Goal: Check status: Check status

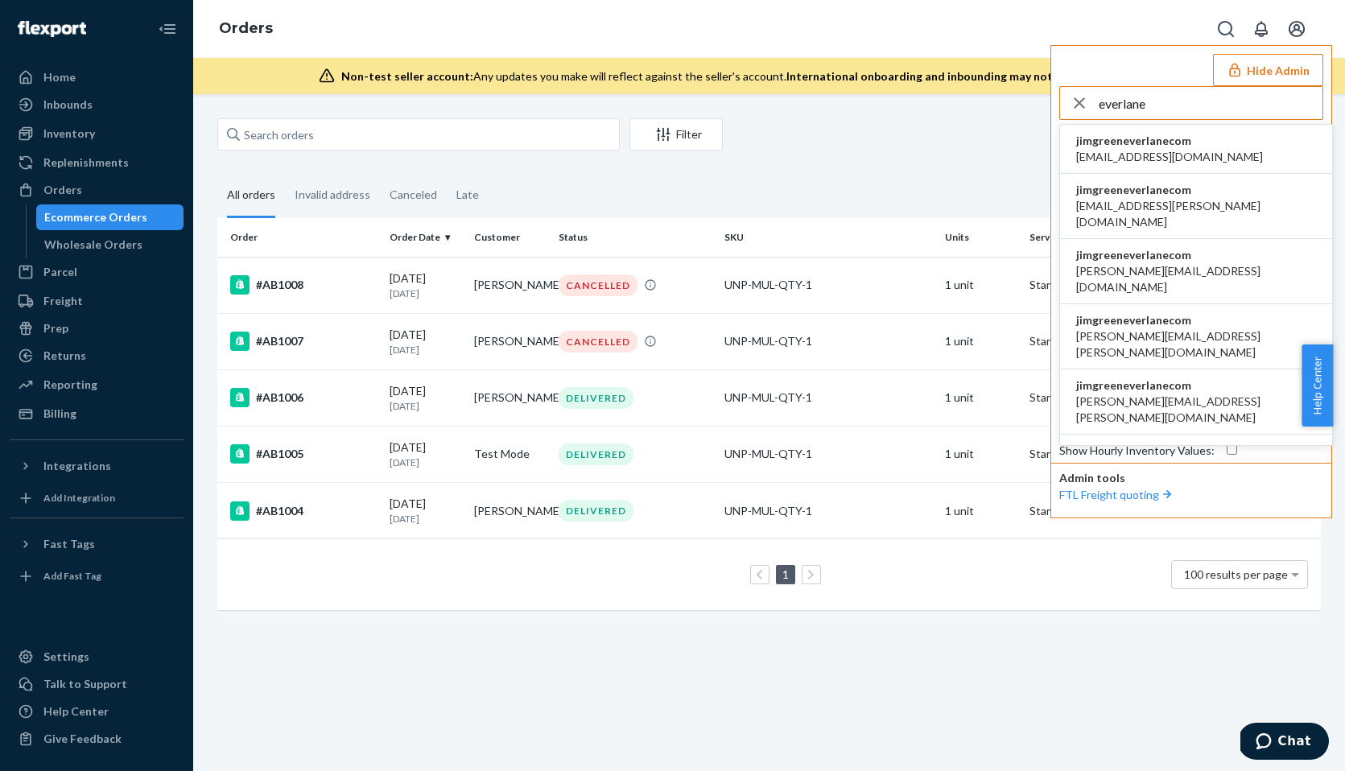
click at [1135, 105] on input "everlane" at bounding box center [1211, 103] width 224 height 32
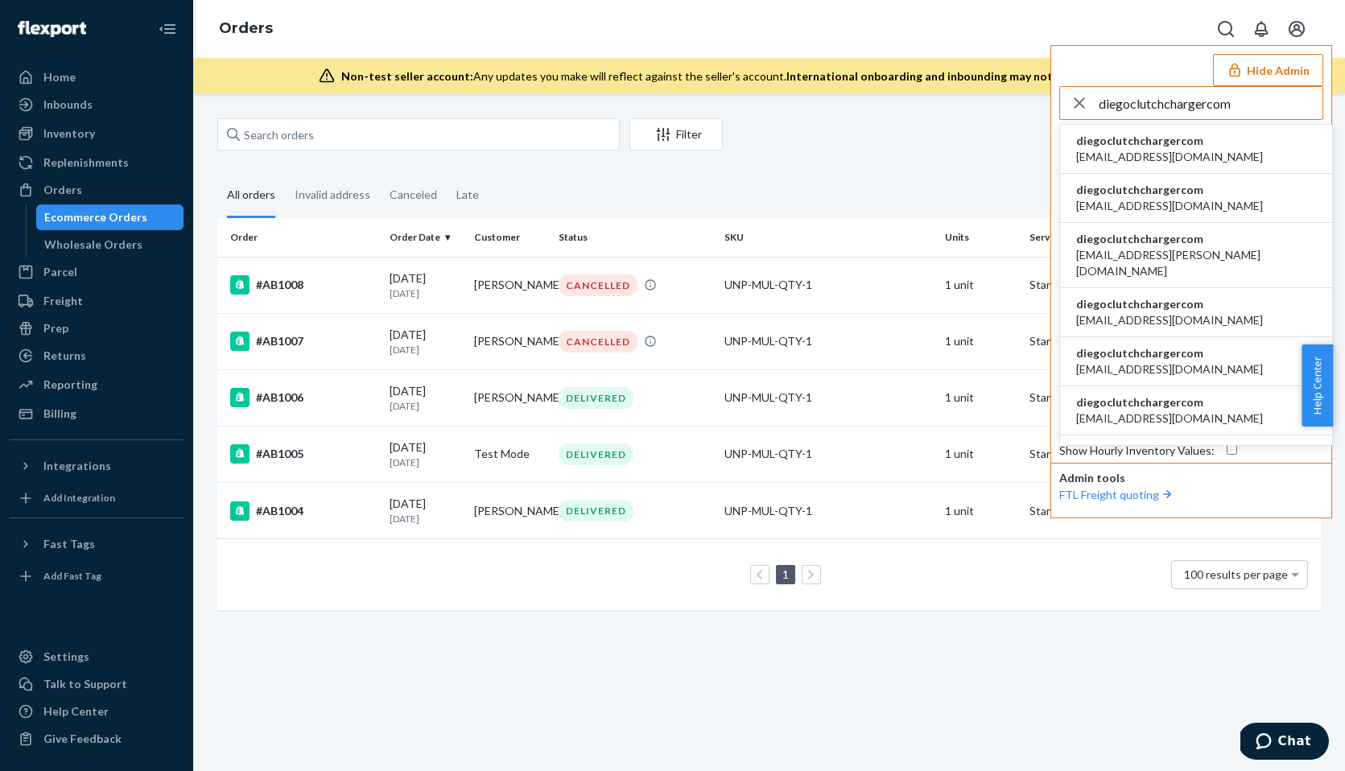
type input "diegoclutchchargercom"
click at [1120, 137] on span "diegoclutchchargercom" at bounding box center [1169, 141] width 187 height 16
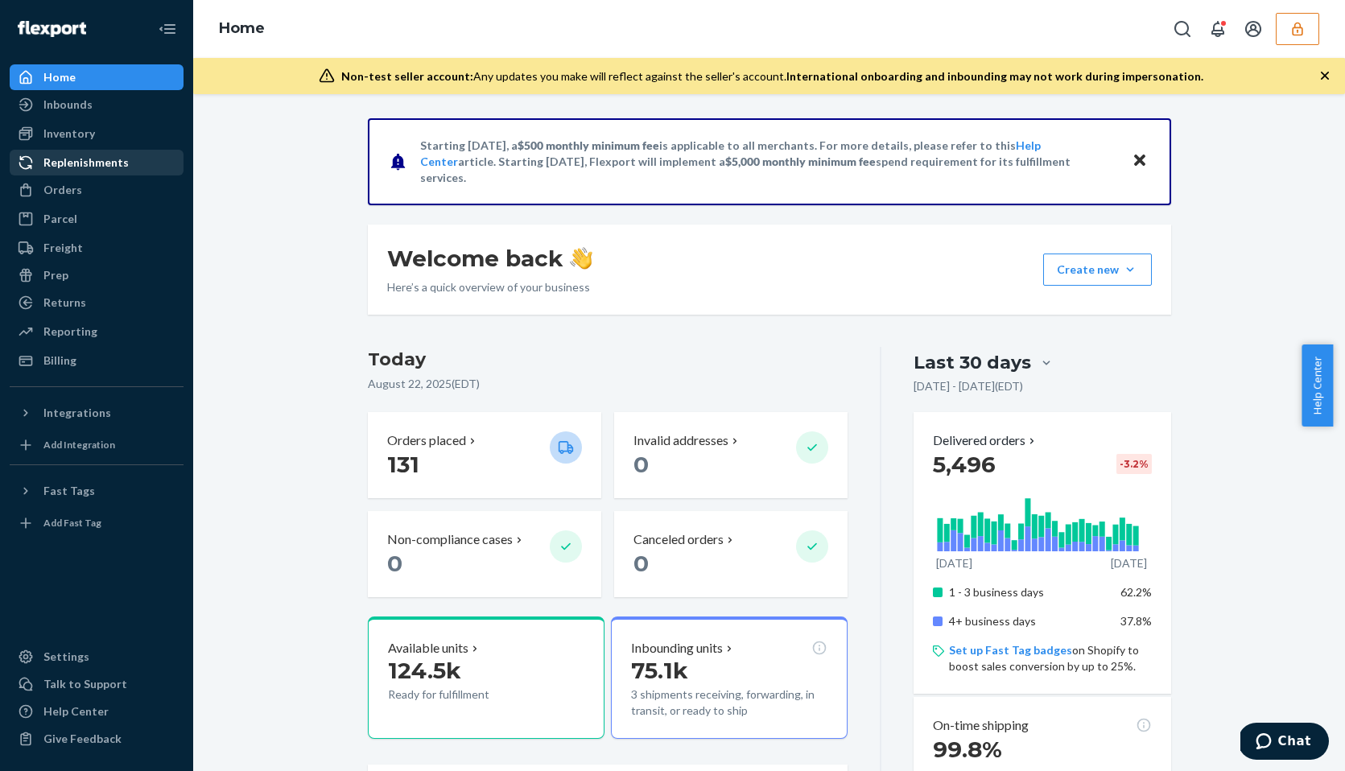
click at [76, 167] on div "Replenishments" at bounding box center [85, 163] width 85 height 16
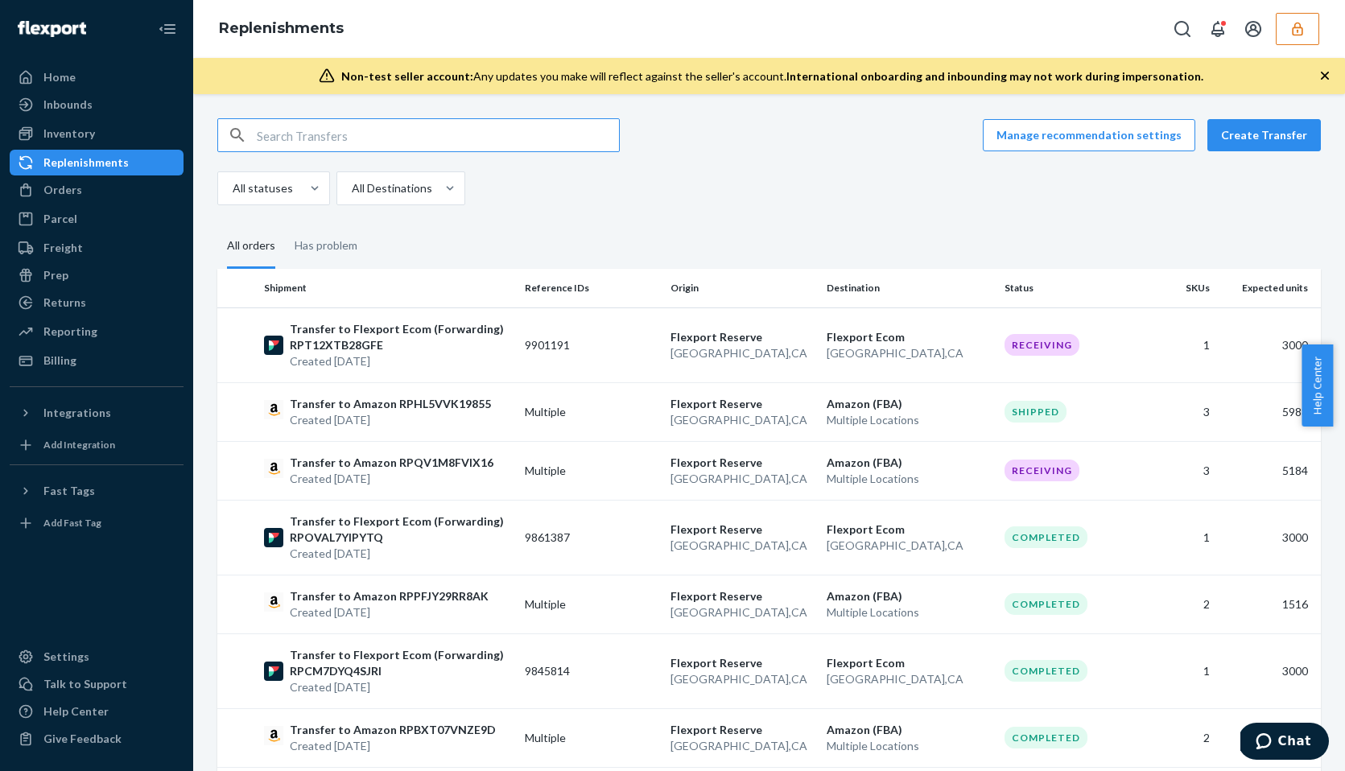
paste input "RPHZUF9A4NU87"
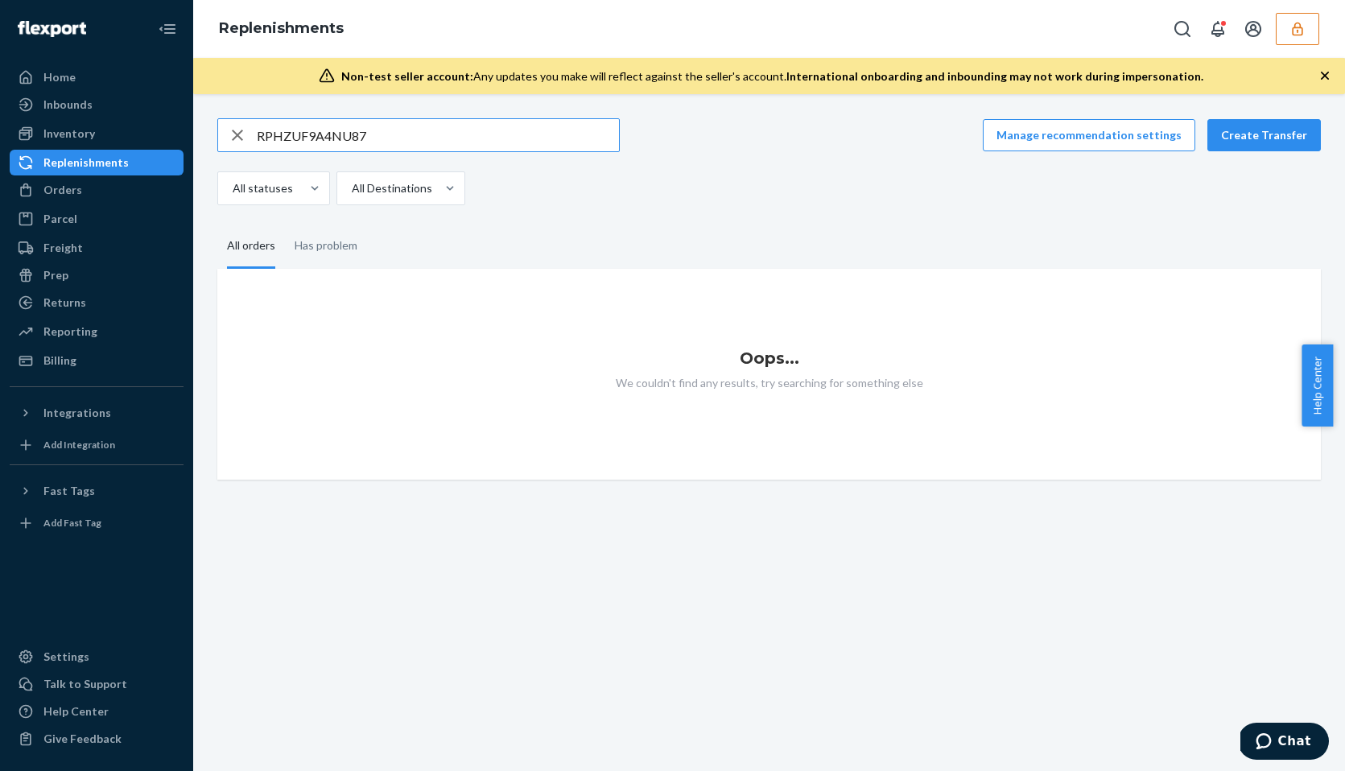
click at [342, 136] on input "RPHZUF9A4NU87" at bounding box center [438, 135] width 362 height 32
paste input "W1PV34UY1VUW1"
type input "W1PV34UY1VUW1"
click at [76, 184] on div "Orders" at bounding box center [62, 190] width 39 height 16
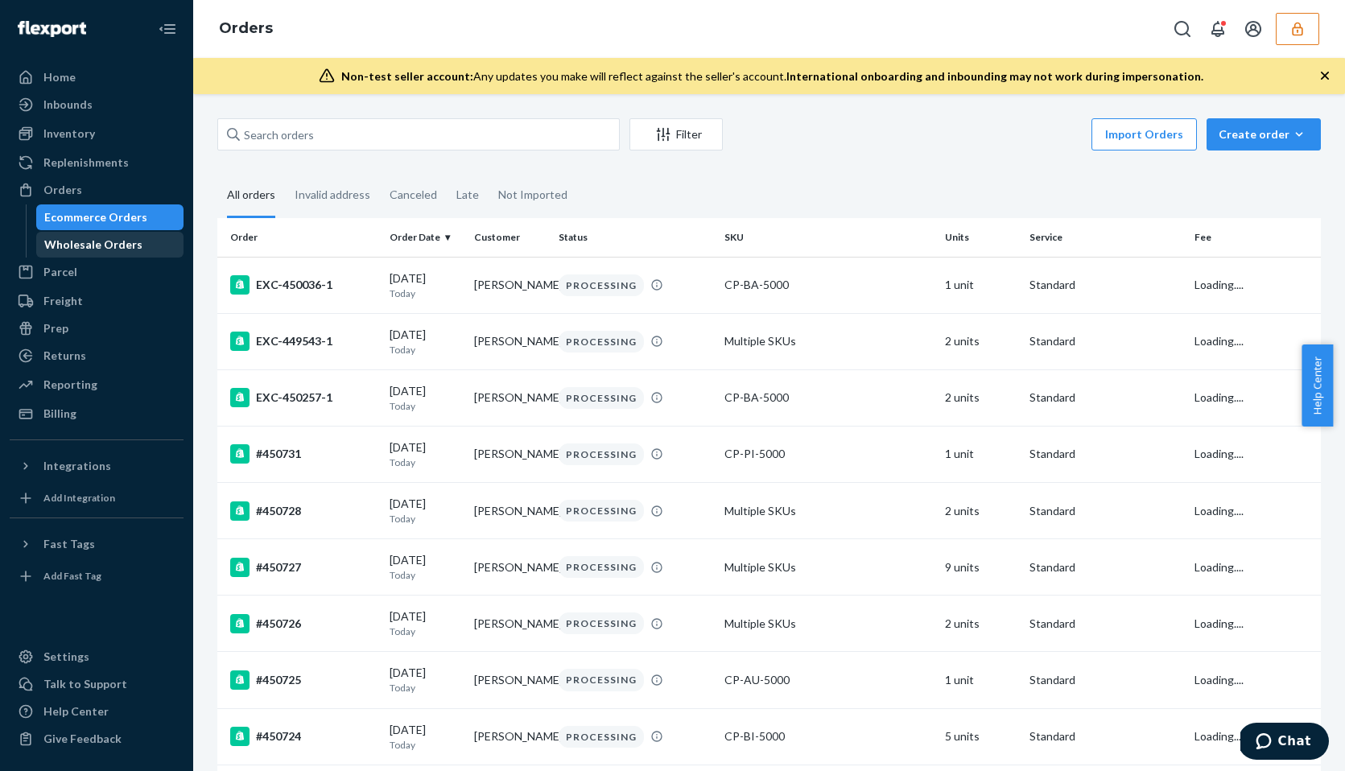
click at [103, 241] on div "Wholesale Orders" at bounding box center [93, 245] width 98 height 16
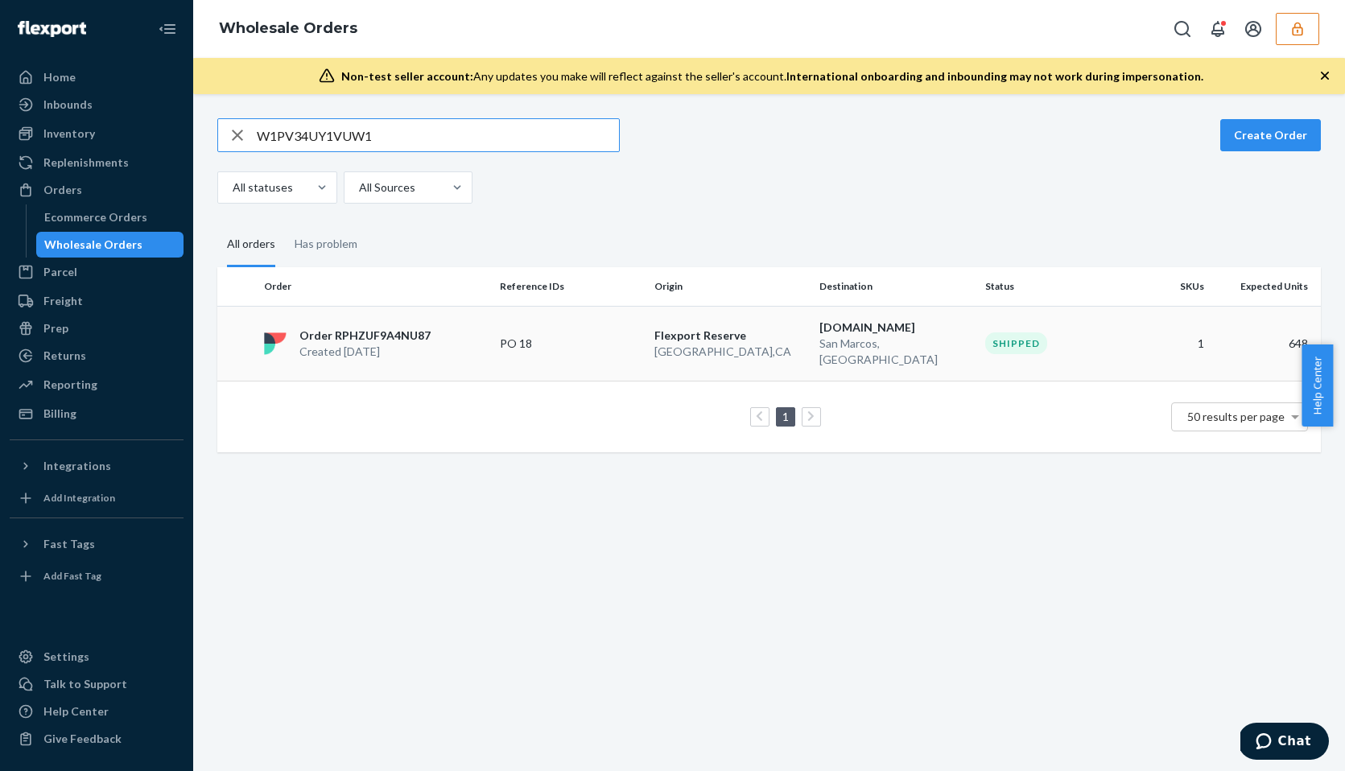
type input "W1PV34UY1VUW1"
click at [363, 316] on td "Order RPHZUF9A4NU87 Created Aug 11, 2025" at bounding box center [376, 343] width 236 height 75
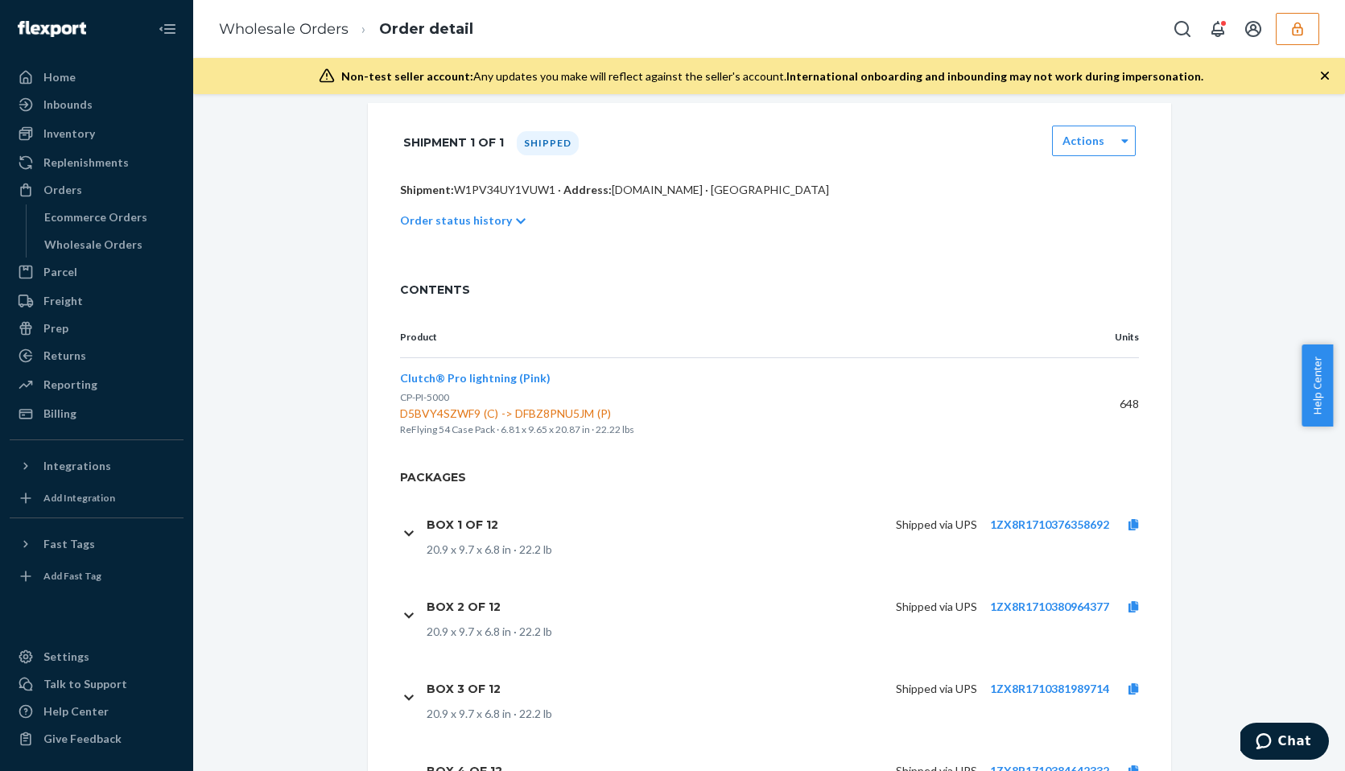
scroll to position [285, 0]
click at [516, 219] on icon at bounding box center [521, 220] width 10 height 11
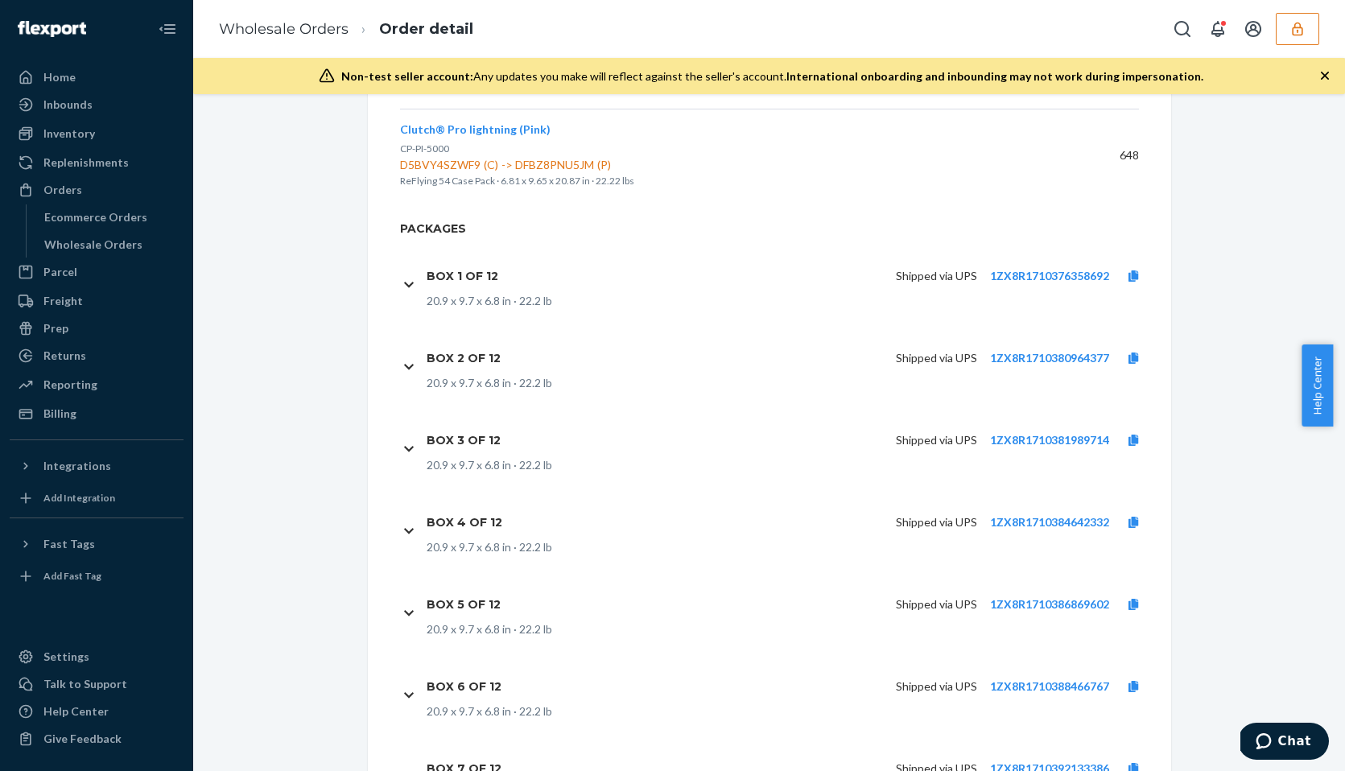
scroll to position [740, 0]
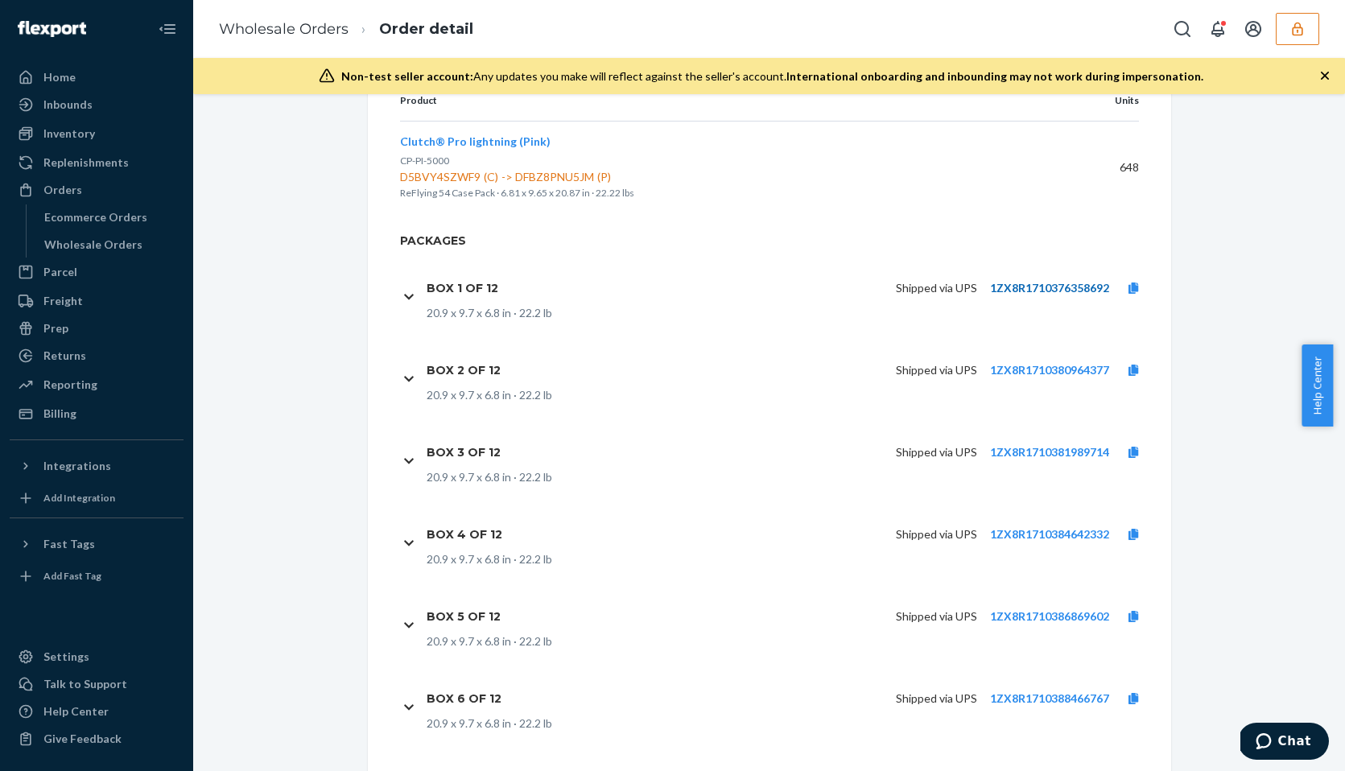
click at [1059, 287] on link "1ZX8R1710376358692" at bounding box center [1049, 288] width 119 height 14
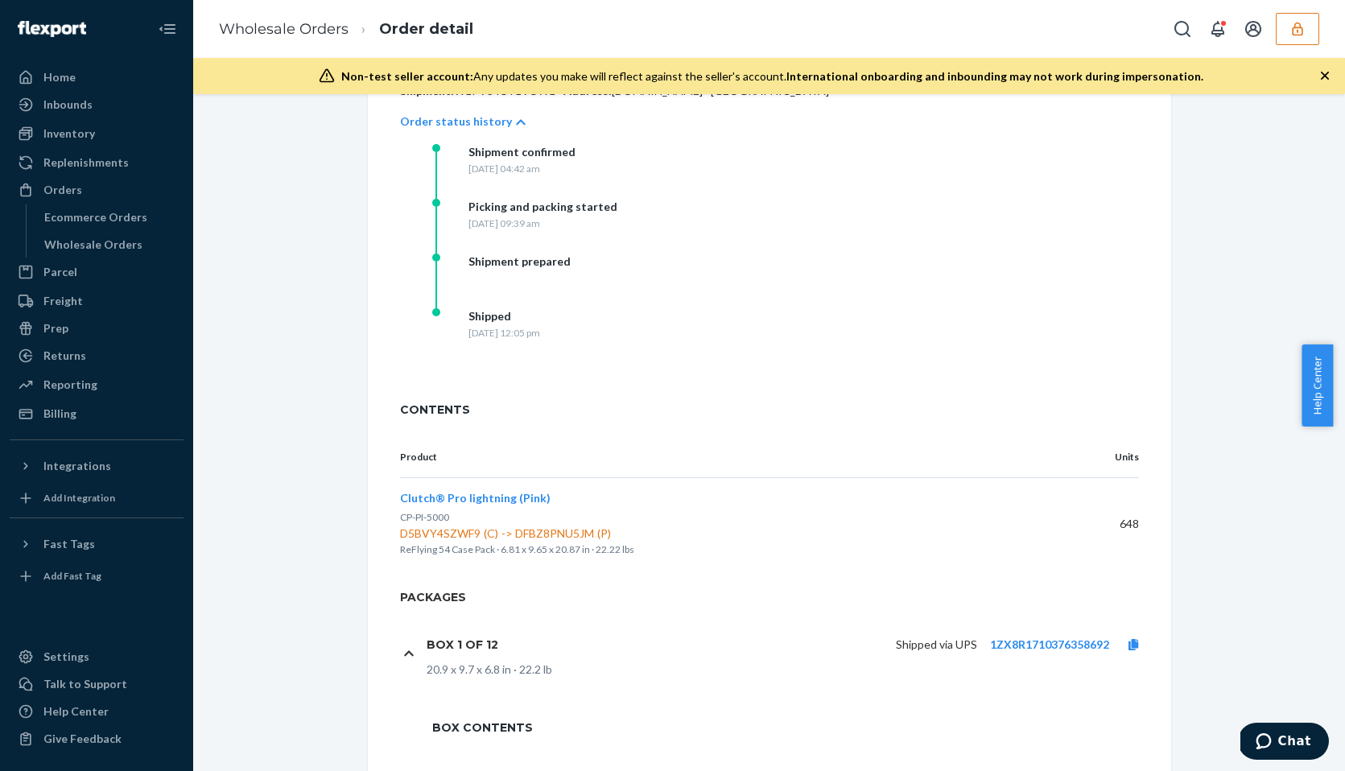
scroll to position [431, 0]
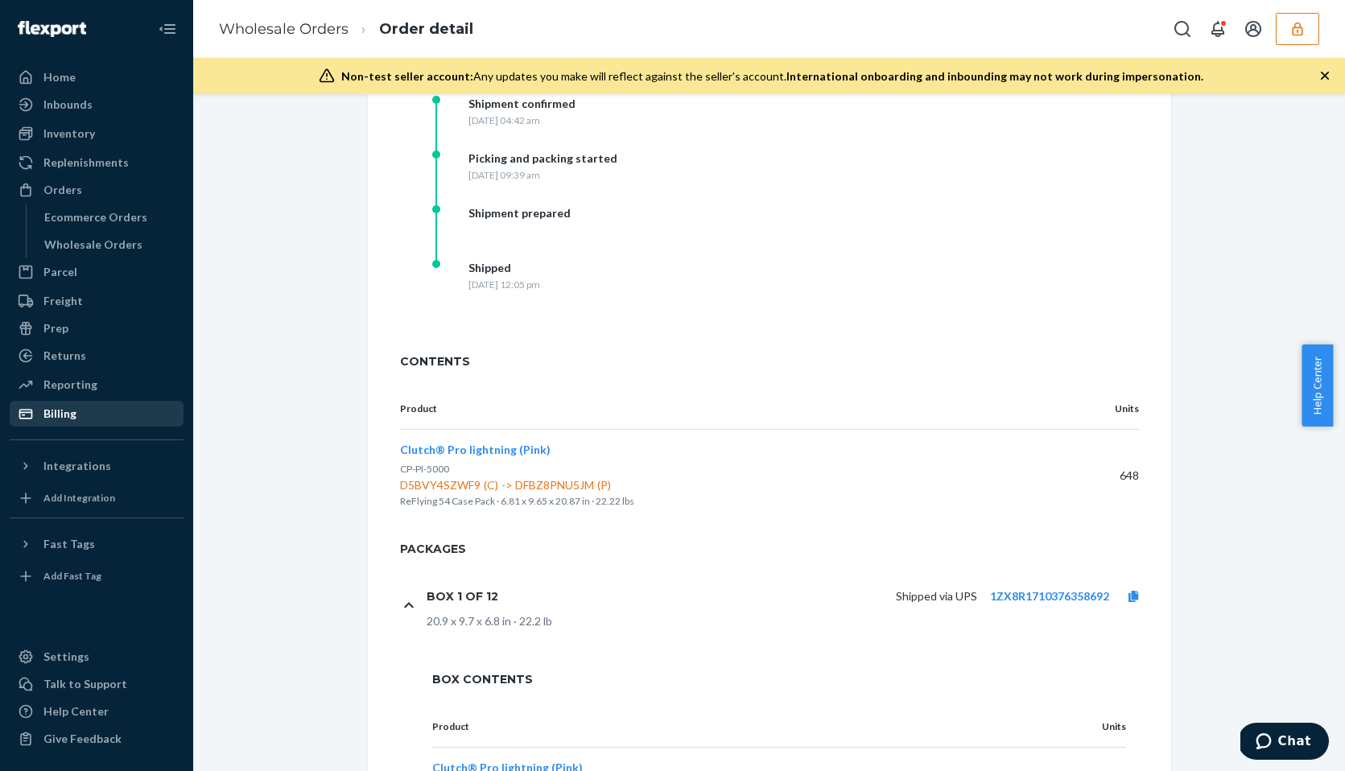
click at [57, 414] on div "Billing" at bounding box center [59, 414] width 33 height 16
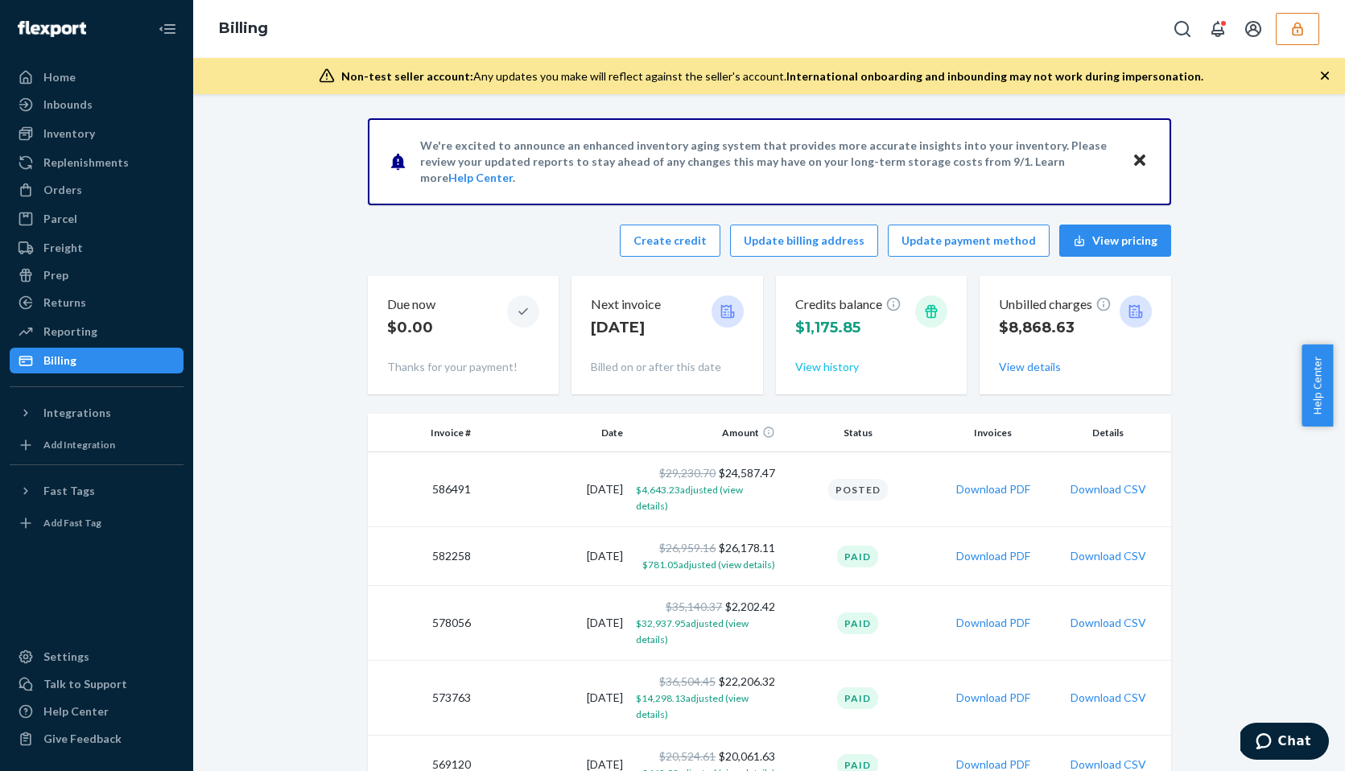
click at [822, 368] on button "View history" at bounding box center [827, 367] width 64 height 16
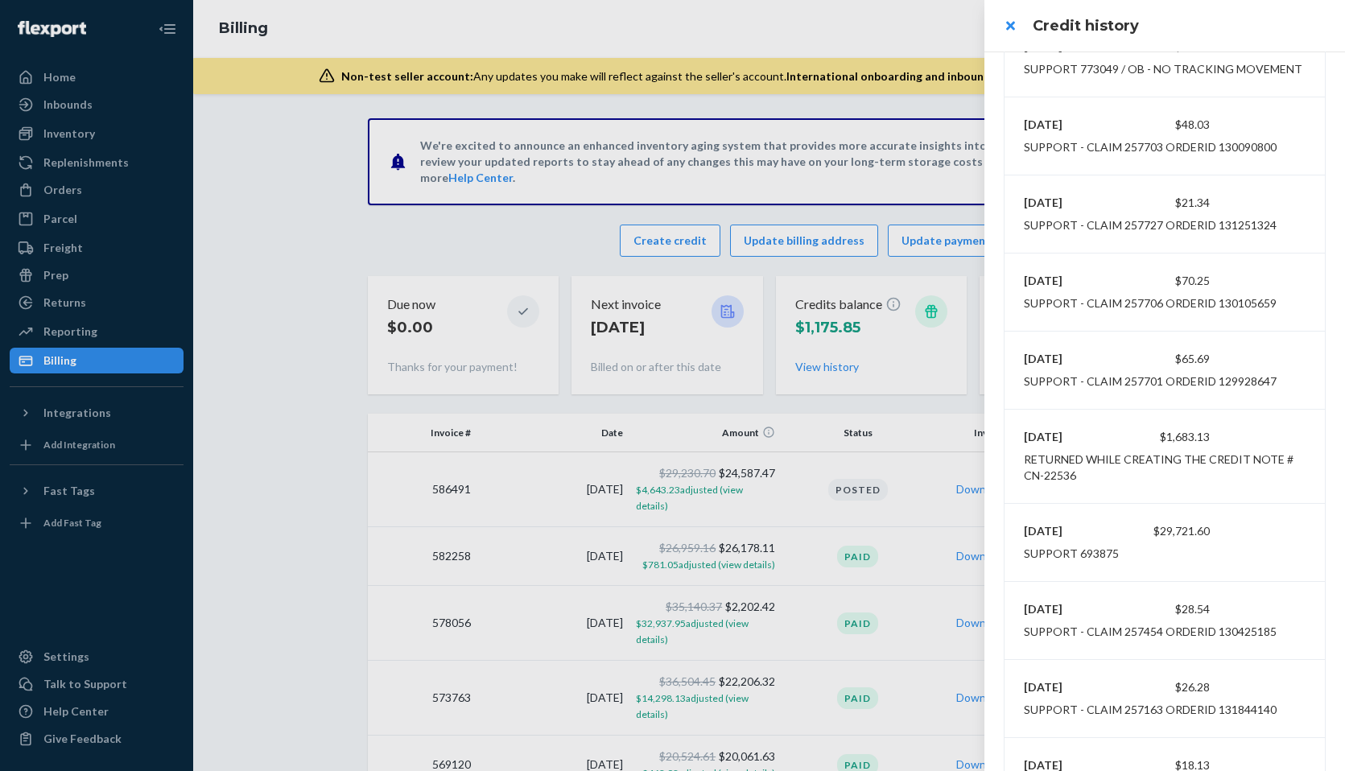
scroll to position [5485, 0]
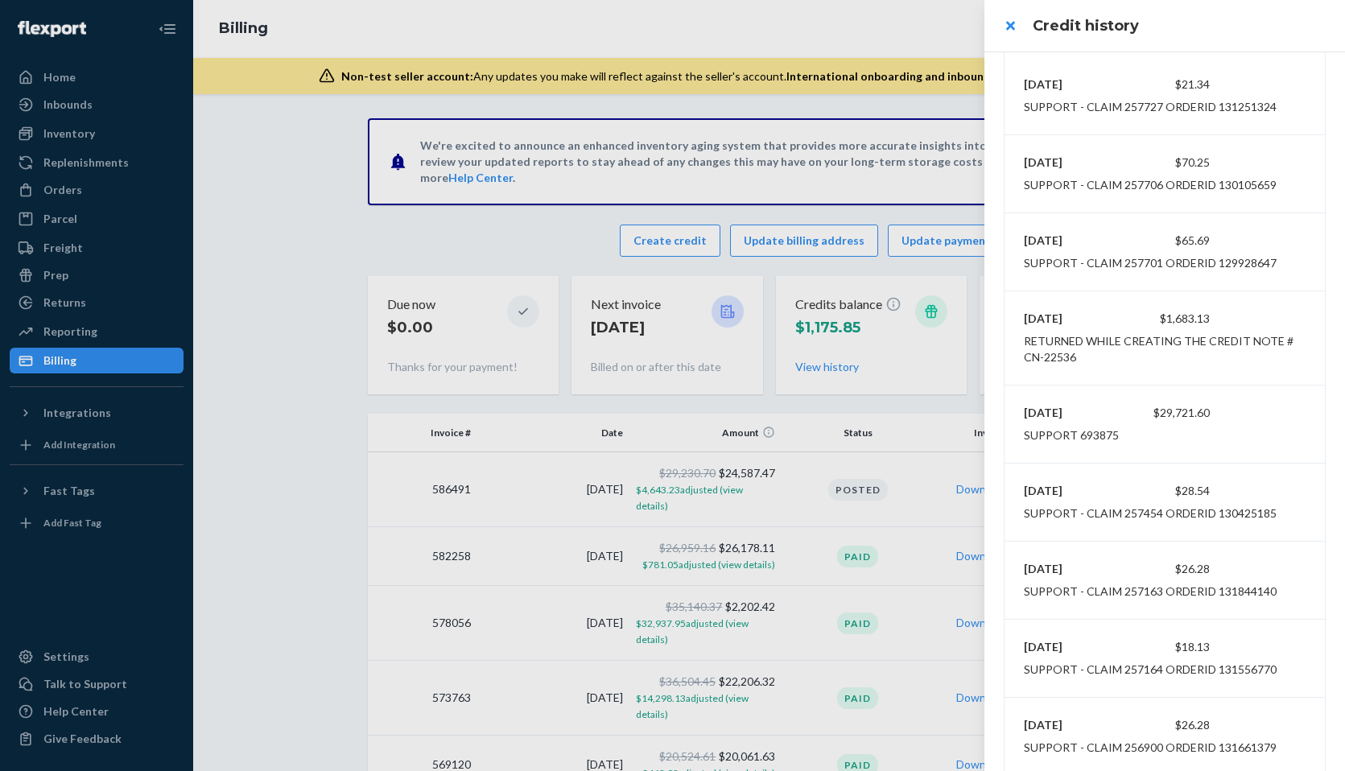
click at [1091, 437] on div "Support 693875" at bounding box center [1071, 435] width 95 height 16
copy div "693875"
click at [53, 134] on div at bounding box center [672, 385] width 1345 height 771
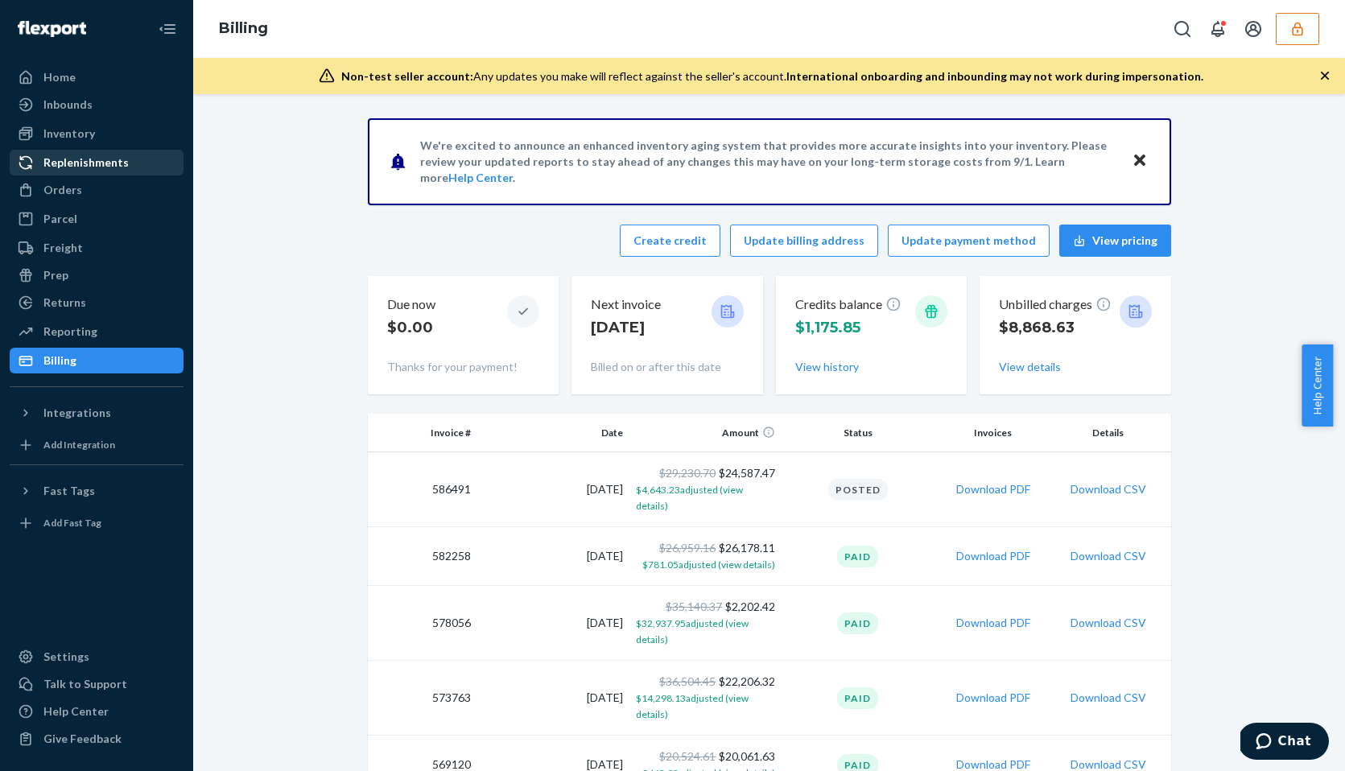
click at [64, 155] on div "Replenishments" at bounding box center [85, 163] width 85 height 16
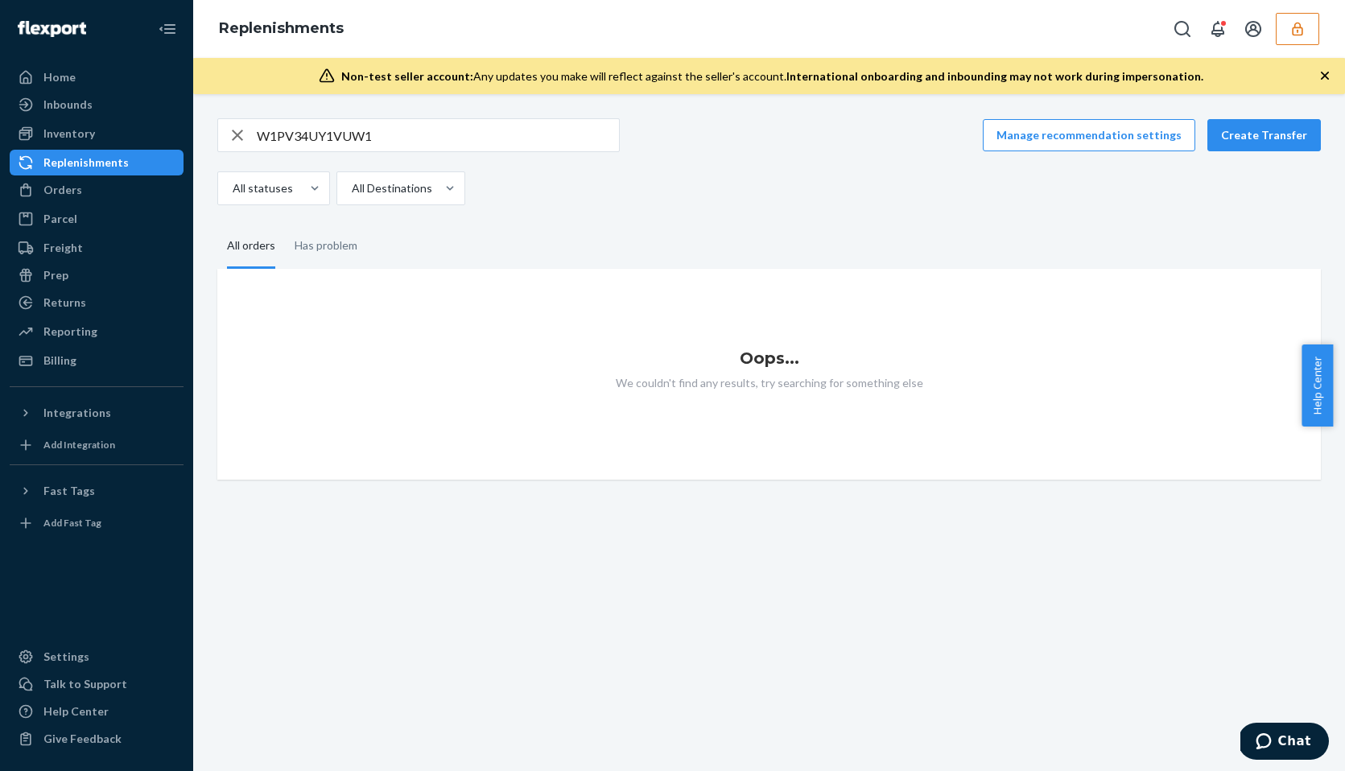
click at [67, 175] on link "Replenishments" at bounding box center [97, 163] width 174 height 26
click at [70, 189] on div "Orders" at bounding box center [62, 190] width 39 height 16
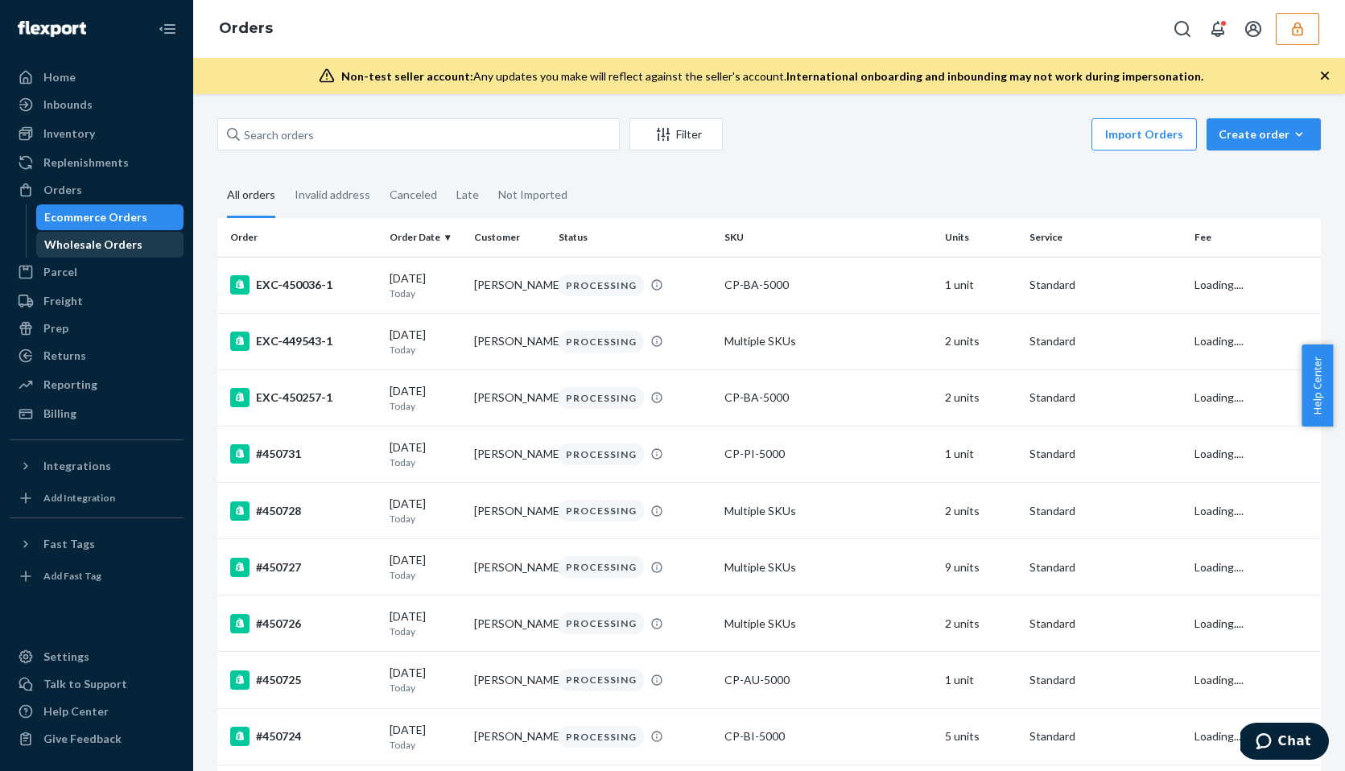
click at [75, 250] on div "Wholesale Orders" at bounding box center [93, 245] width 98 height 16
